Goal: Obtain resource: Obtain resource

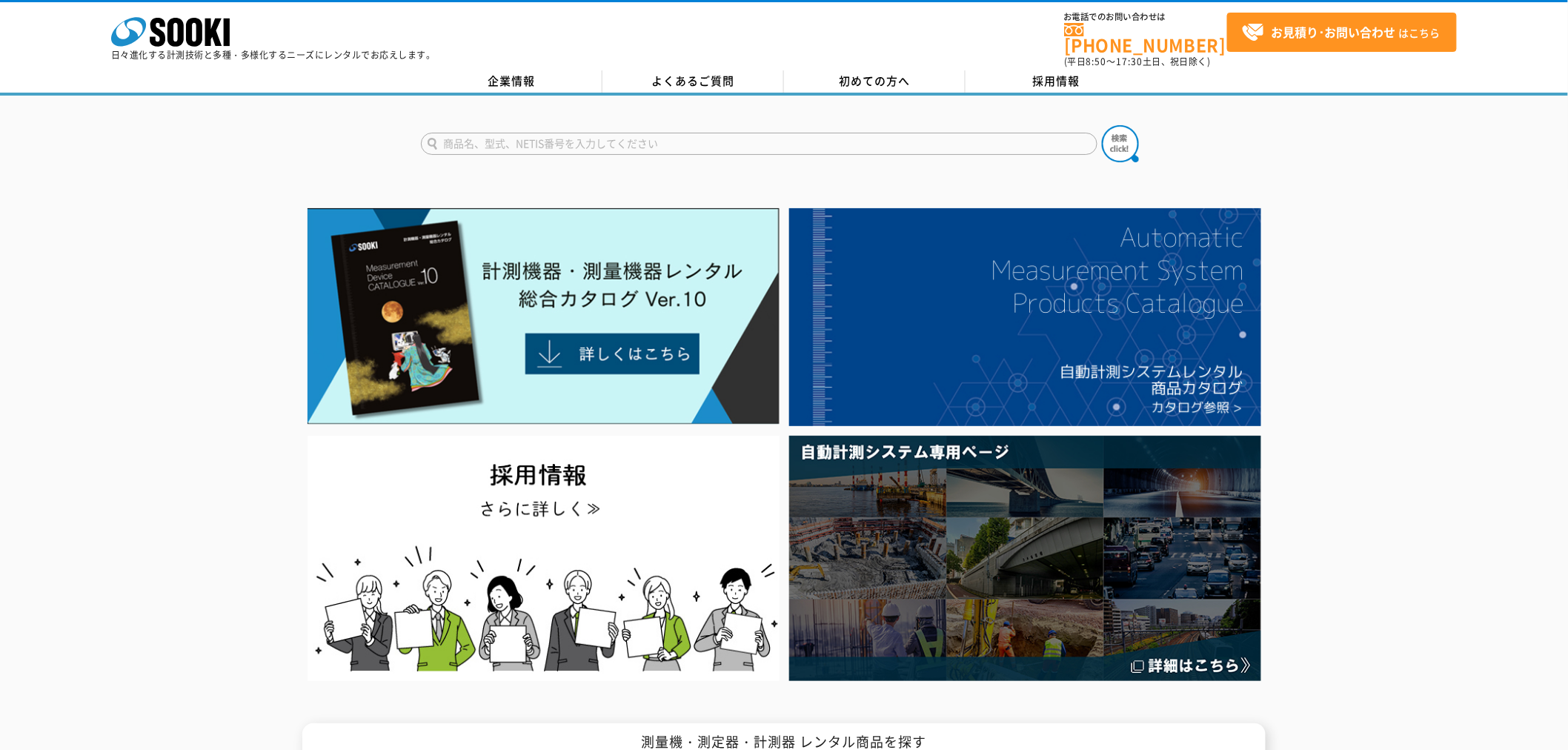
click at [672, 132] on input "text" at bounding box center [759, 143] width 676 height 22
type input "無線式"
click at [1102, 125] on button at bounding box center [1120, 143] width 37 height 37
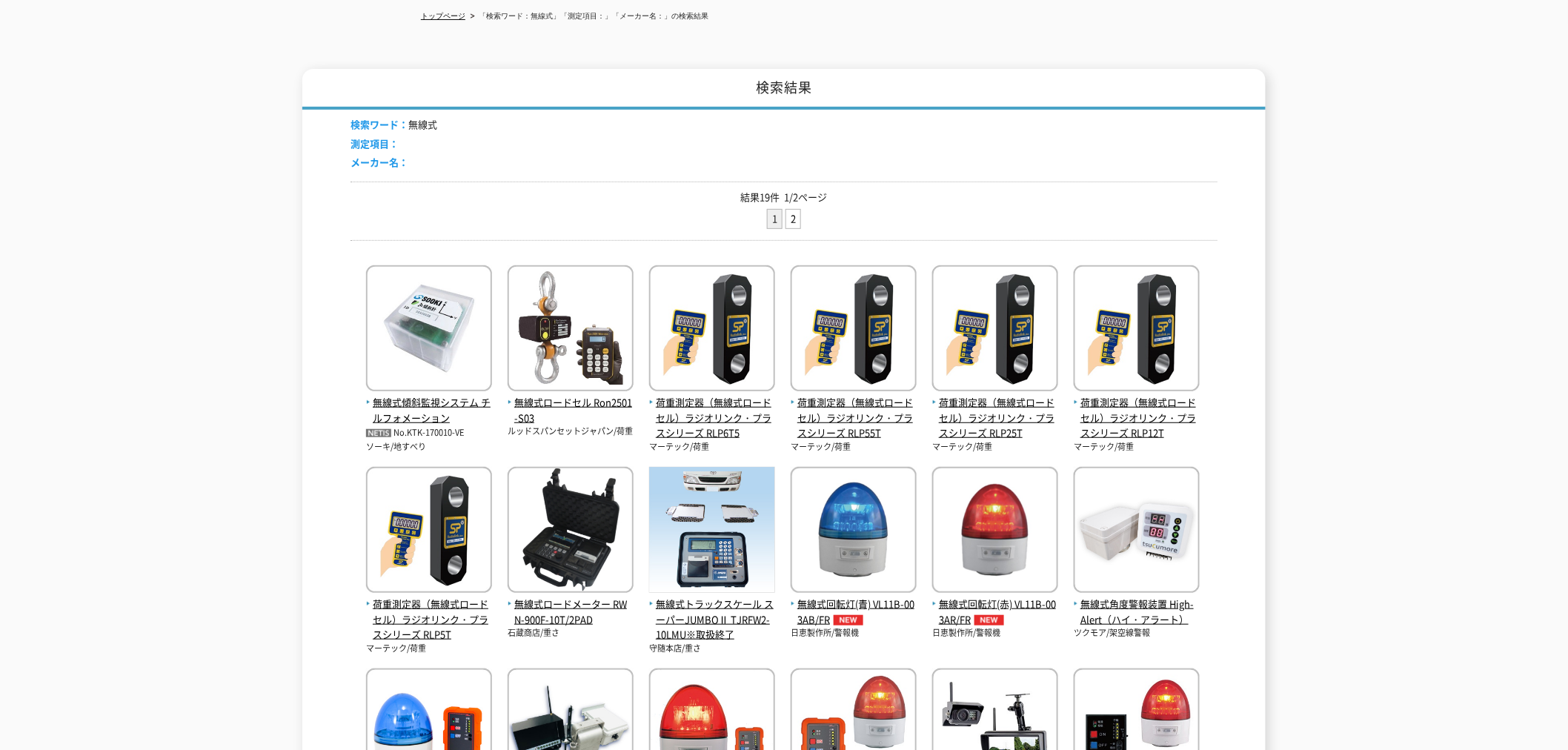
scroll to position [247, 0]
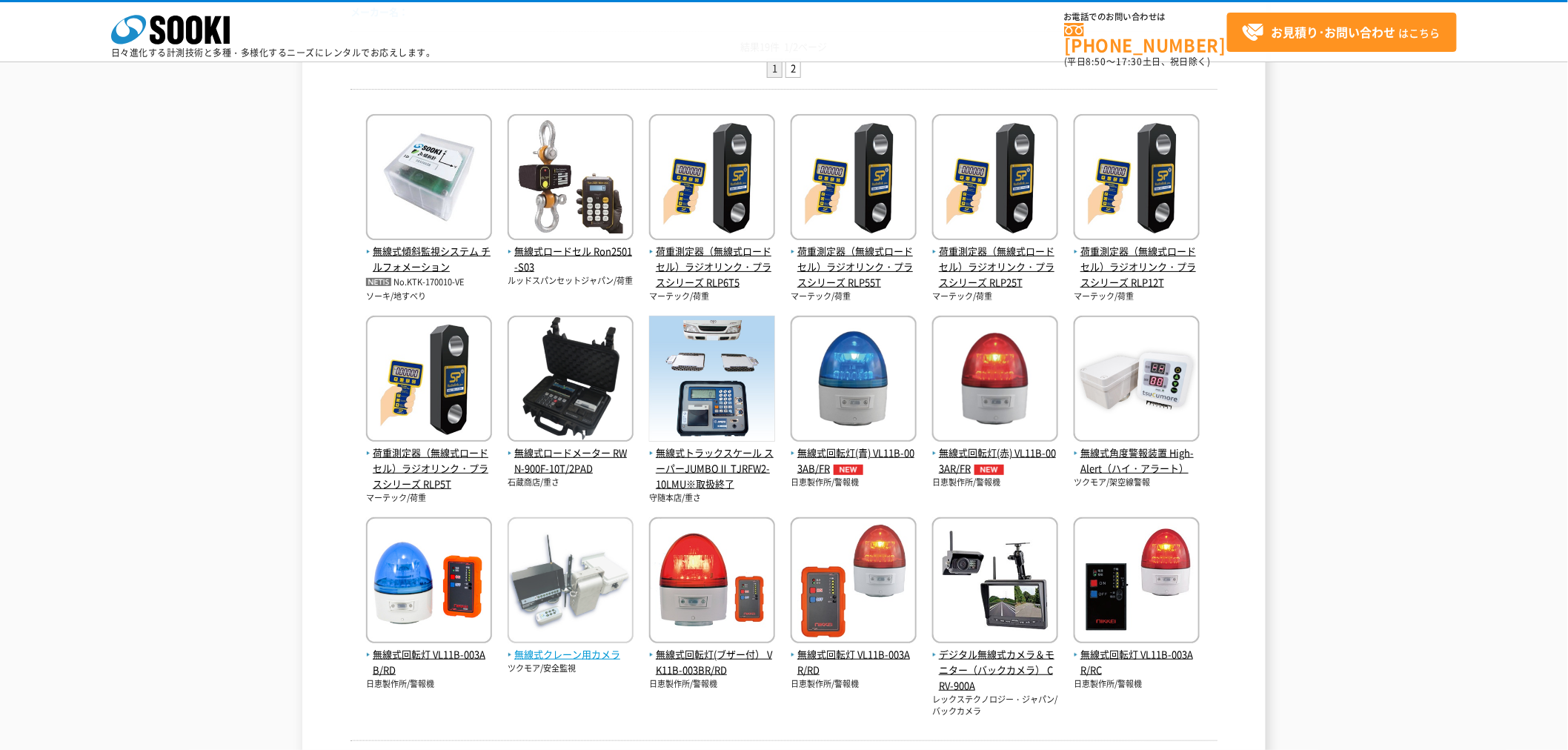
click at [589, 661] on span "無線式クレーン用カメラ" at bounding box center [571, 655] width 126 height 16
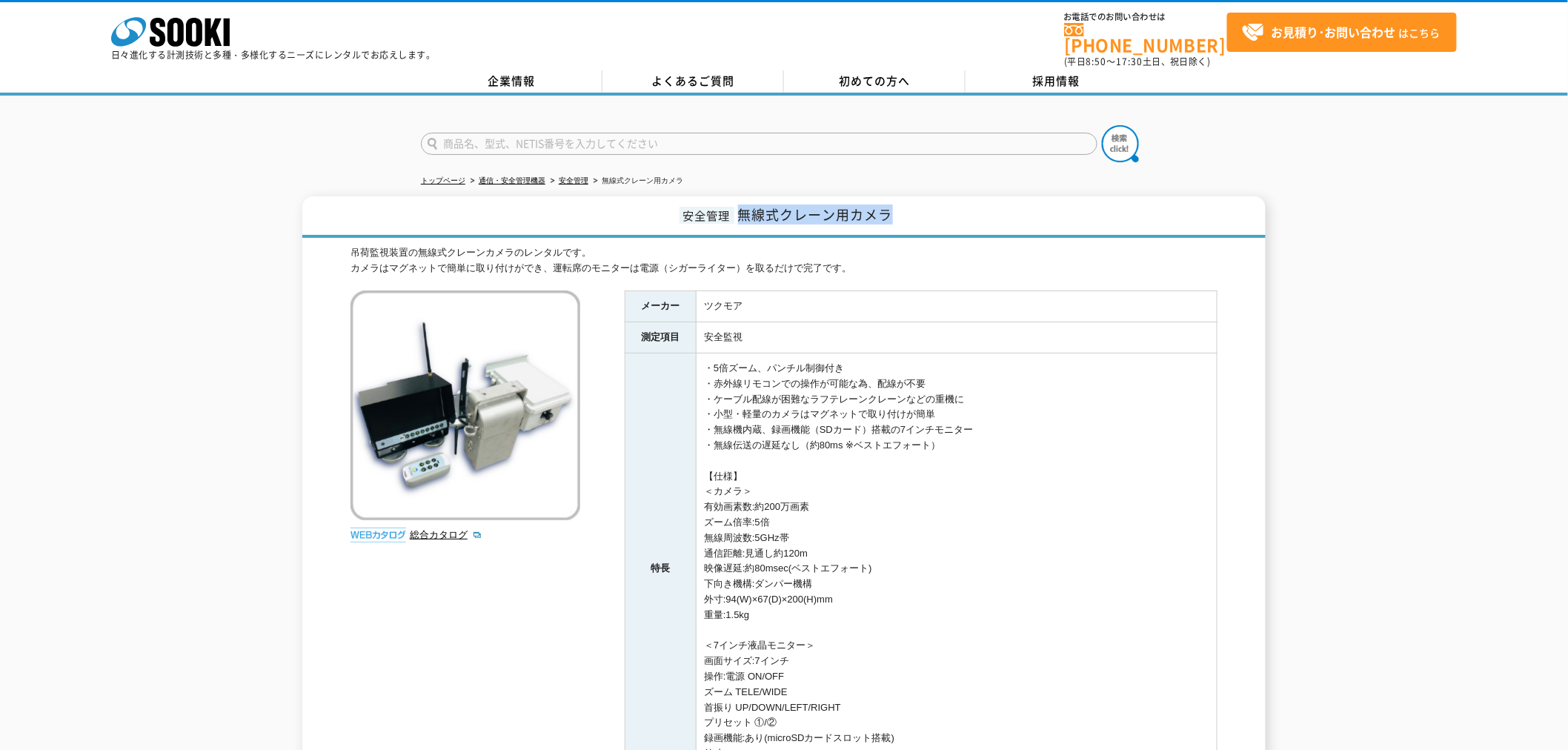
drag, startPoint x: 739, startPoint y: 202, endPoint x: 896, endPoint y: 211, distance: 157.3
click at [896, 211] on h1 "安全管理 無線式クレーン用カメラ" at bounding box center [784, 217] width 964 height 41
copy span "無線式クレーン用カメラ"
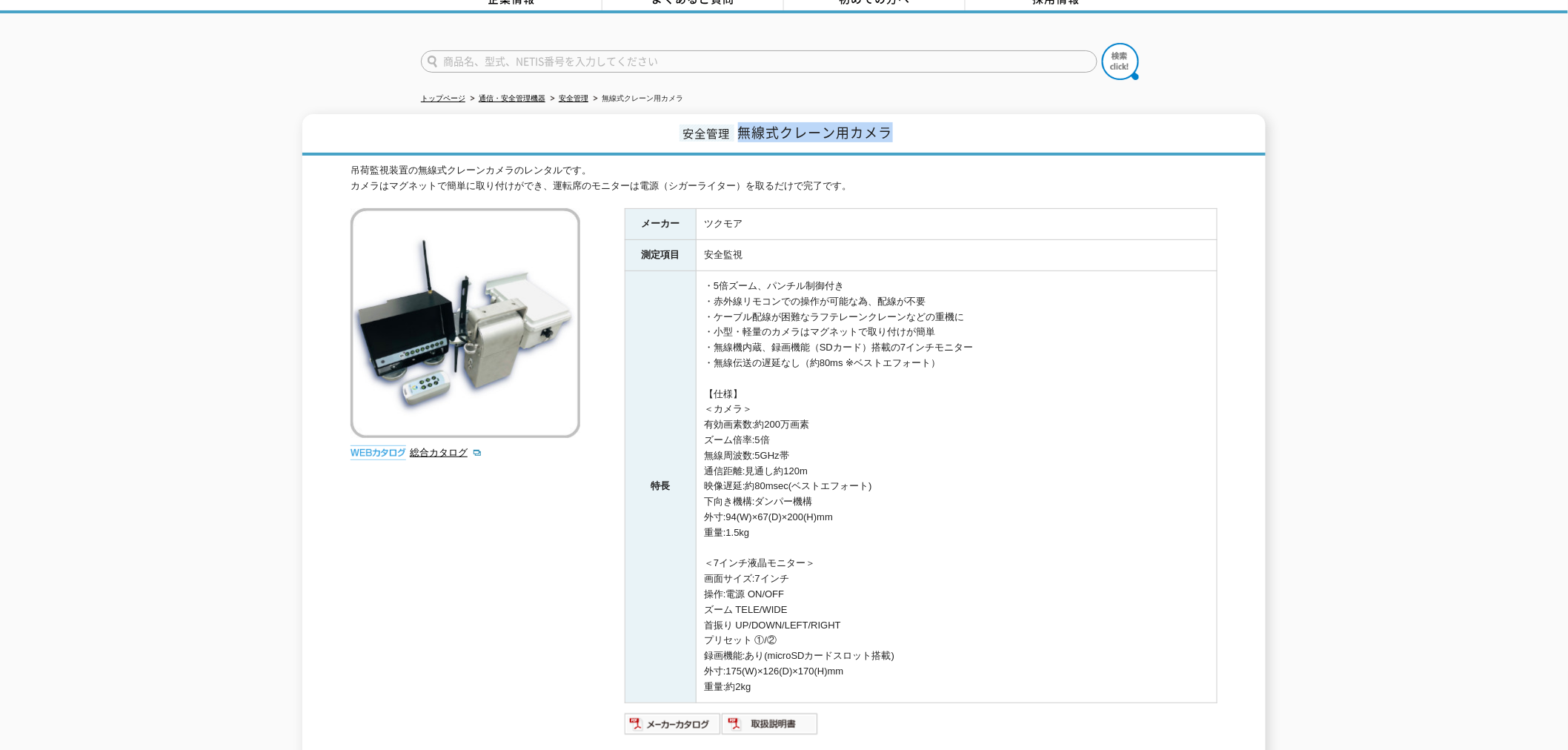
scroll to position [164, 0]
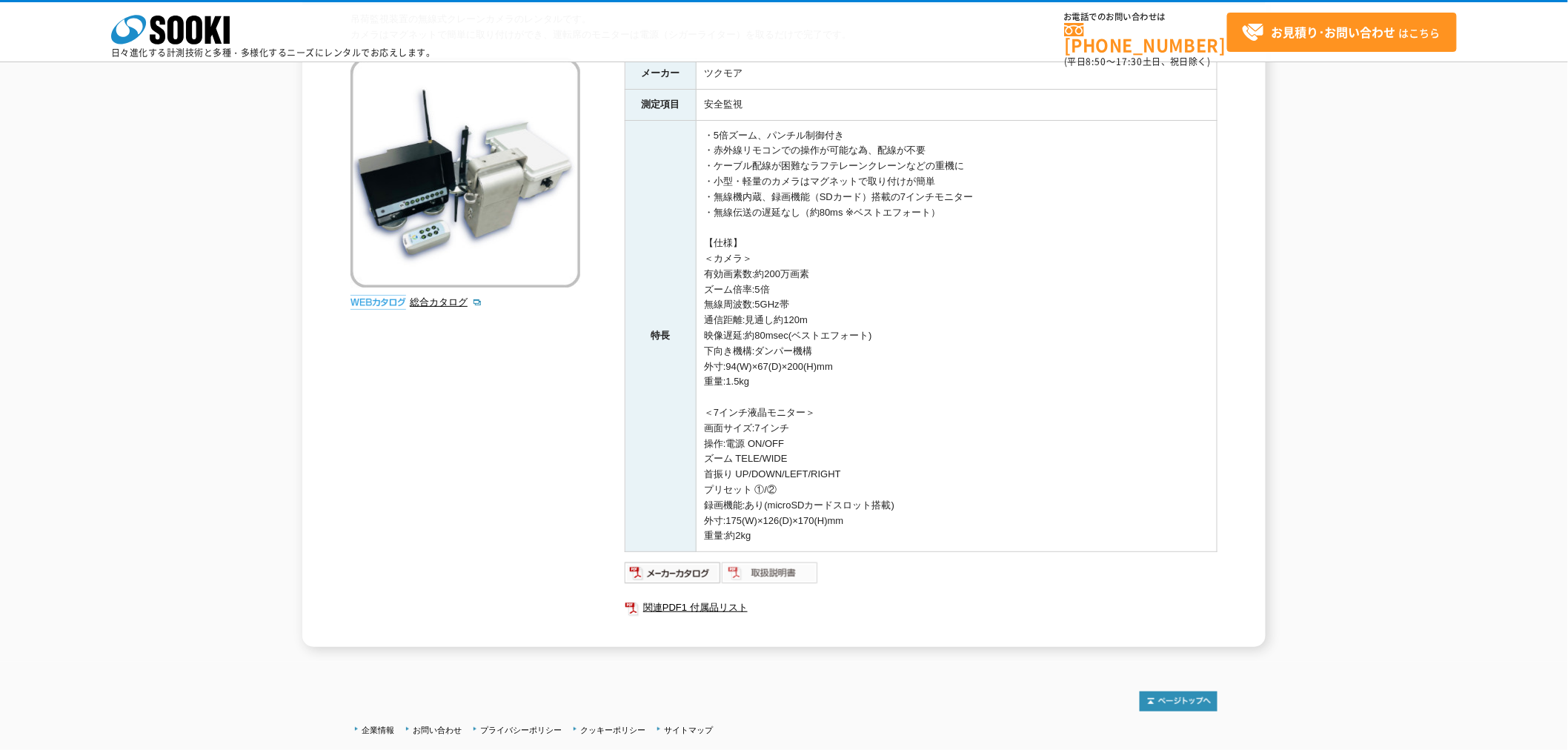
click at [747, 573] on img at bounding box center [770, 573] width 97 height 23
click at [716, 603] on link "関連PDF1 付属品リスト" at bounding box center [921, 608] width 593 height 20
click at [445, 301] on link "総合カタログ" at bounding box center [446, 302] width 73 height 11
